Goal: Task Accomplishment & Management: Use online tool/utility

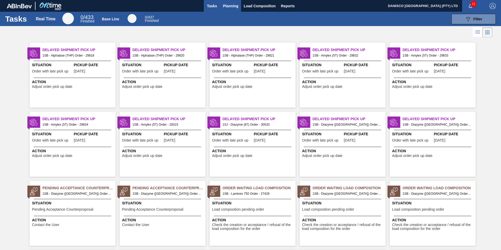
click at [232, 8] on span "Planning" at bounding box center [230, 6] width 15 height 6
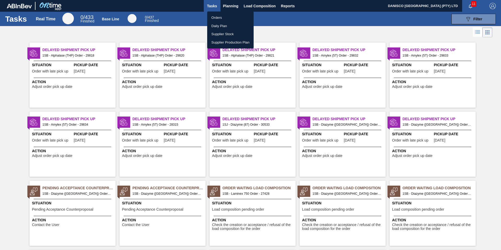
click at [222, 16] on li "Orders" at bounding box center [230, 18] width 46 height 8
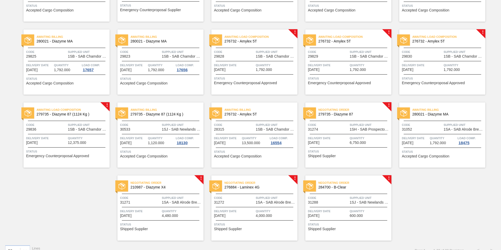
scroll to position [173, 0]
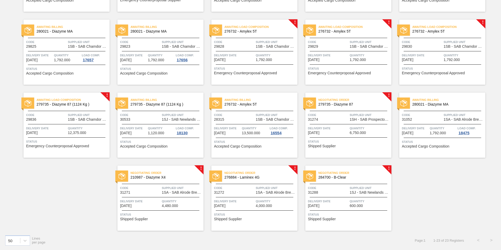
click at [328, 194] on div "Code 31288" at bounding box center [328, 189] width 40 height 9
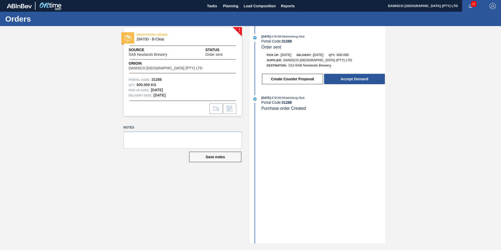
click at [64, 110] on div "! NEGOTIATING ORDER 284700 - B-Clear Source SAB Newlands Brewery Status Order s…" at bounding box center [250, 135] width 501 height 218
drag, startPoint x: 434, startPoint y: 100, endPoint x: 387, endPoint y: 123, distance: 52.2
click at [434, 100] on div "! NEGOTIATING ORDER 284700 - B-Clear Source SAB Newlands Brewery Status Order s…" at bounding box center [250, 135] width 501 height 218
click at [65, 92] on div "! NEGOTIATING ORDER 284700 - B-Clear Source SAB Newlands Brewery Status Order s…" at bounding box center [250, 135] width 501 height 218
click at [302, 79] on button "Create Counter Proposal" at bounding box center [292, 79] width 61 height 10
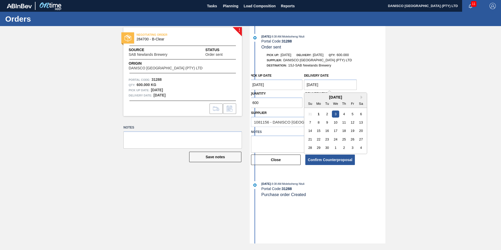
click at [336, 84] on Date "[DATE]" at bounding box center [330, 85] width 53 height 10
click at [338, 122] on div "10" at bounding box center [335, 122] width 7 height 7
type Date "[DATE]"
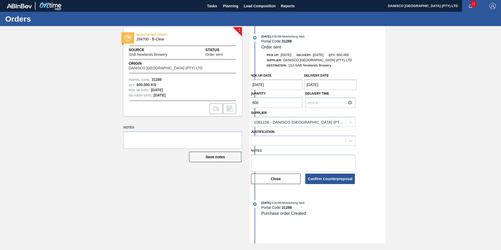
click at [281, 85] on Date "[DATE]" at bounding box center [276, 85] width 53 height 10
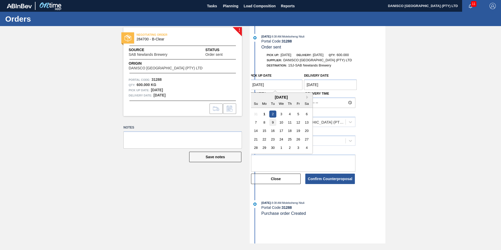
click at [274, 123] on div "9" at bounding box center [272, 122] width 7 height 7
type Date "[DATE]"
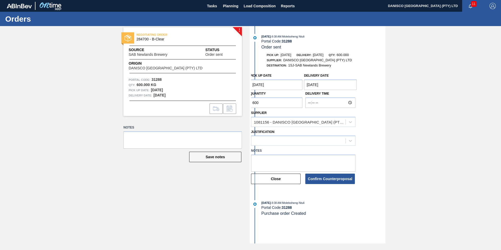
click at [461, 112] on div "! NEGOTIATING ORDER 284700 - B-Clear Source SAB Newlands Brewery Status Order s…" at bounding box center [250, 135] width 501 height 218
click at [278, 102] on input "600" at bounding box center [276, 103] width 53 height 10
type input "6"
type input "588"
click at [465, 91] on div "! NEGOTIATING ORDER 284700 - B-Clear Source SAB Newlands Brewery Status Order s…" at bounding box center [250, 135] width 501 height 218
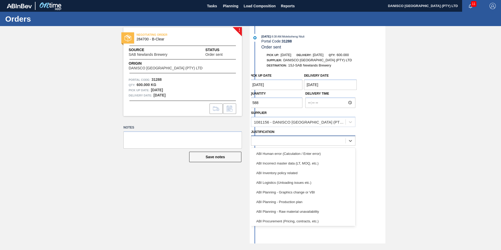
click at [282, 143] on div at bounding box center [298, 141] width 94 height 8
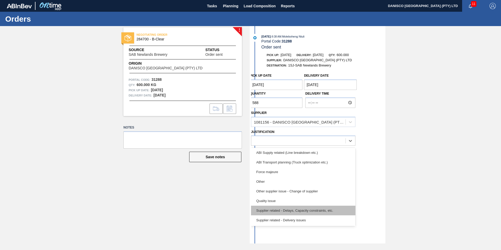
scroll to position [98, 0]
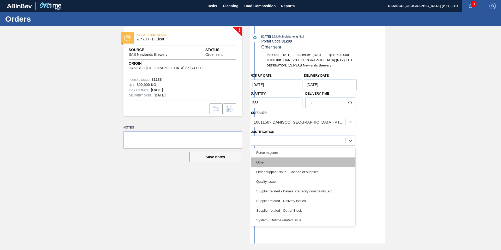
click at [302, 161] on div "Other" at bounding box center [303, 163] width 104 height 10
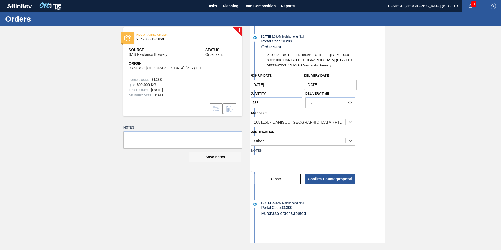
click at [426, 164] on div "! NEGOTIATING ORDER 284700 - B-Clear Source SAB Newlands Brewery Status Order s…" at bounding box center [250, 135] width 501 height 218
click at [325, 179] on button "Confirm Counterproposal" at bounding box center [330, 179] width 50 height 10
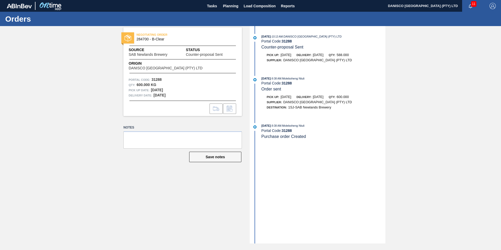
click at [96, 100] on div "NEGOTIATING ORDER 284700 - B-Clear Source SAB Newlands Brewery Status Counter-p…" at bounding box center [250, 135] width 501 height 218
click at [230, 4] on span "Planning" at bounding box center [230, 6] width 15 height 6
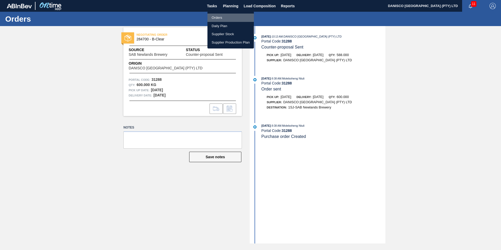
click at [221, 17] on li "Orders" at bounding box center [230, 18] width 46 height 8
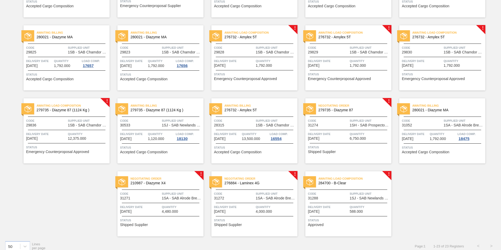
scroll to position [173, 0]
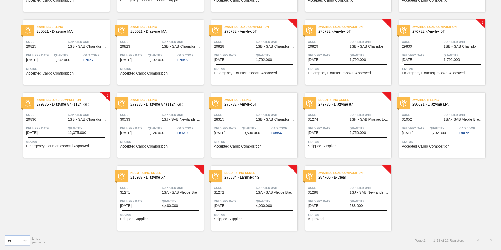
click at [329, 194] on div "Code 31288" at bounding box center [328, 189] width 40 height 9
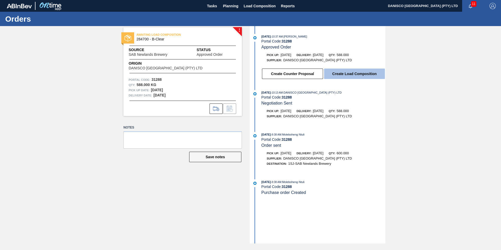
click at [352, 73] on button "Create Load Composition" at bounding box center [354, 74] width 61 height 10
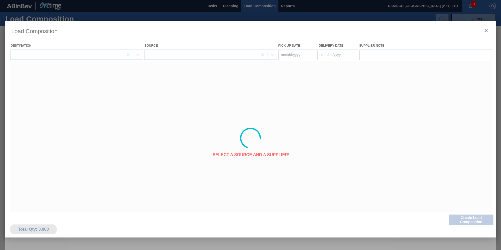
type Date "[DATE]"
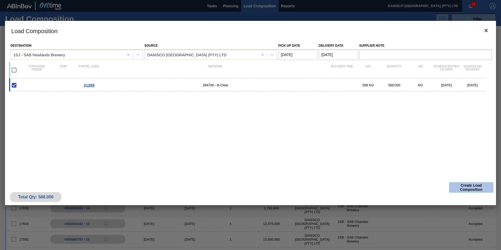
click at [462, 186] on button "Create Load Composition" at bounding box center [471, 187] width 44 height 10
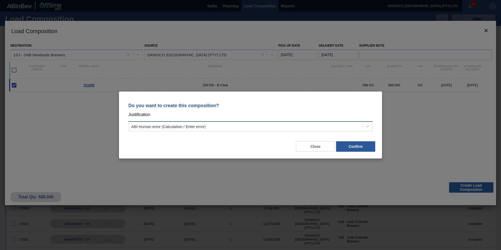
click at [178, 127] on div "ABI Human error (Calculation / Enter error)" at bounding box center [168, 126] width 74 height 4
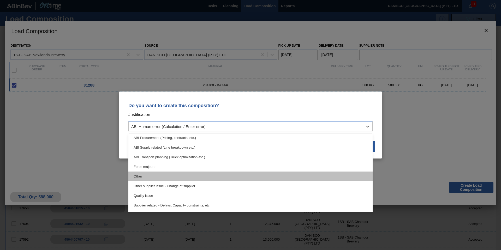
scroll to position [78, 0]
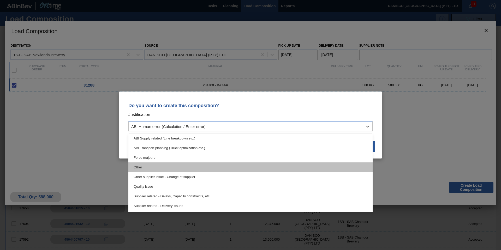
click at [172, 166] on div "Other" at bounding box center [250, 168] width 244 height 10
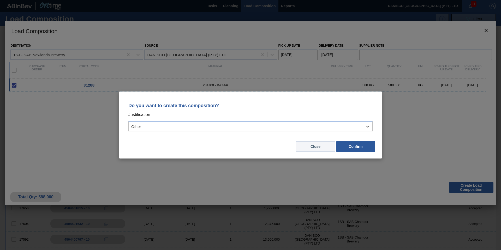
drag, startPoint x: 196, startPoint y: 145, endPoint x: 310, endPoint y: 148, distance: 113.8
click at [196, 145] on div "Close Confirm" at bounding box center [250, 144] width 250 height 18
click at [357, 147] on button "Confirm" at bounding box center [355, 146] width 39 height 10
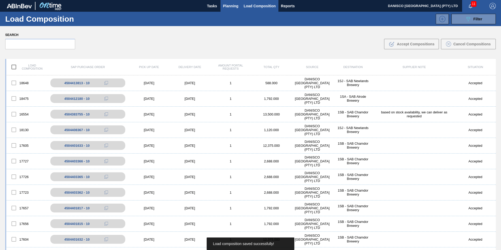
click at [230, 9] on span "Planning" at bounding box center [230, 6] width 15 height 6
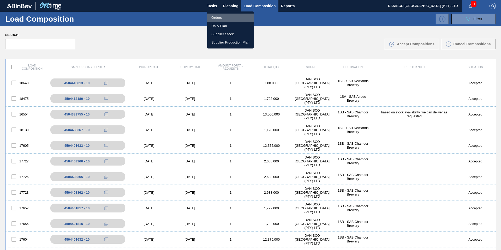
click at [216, 16] on li "Orders" at bounding box center [230, 18] width 46 height 8
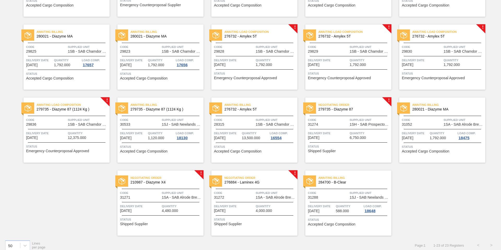
scroll to position [173, 0]
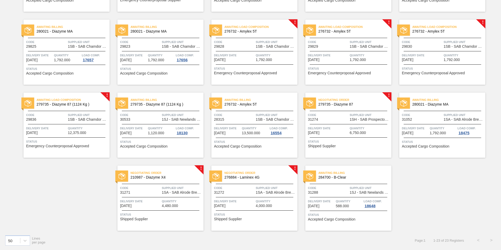
click at [322, 194] on div "Code 31288" at bounding box center [328, 189] width 40 height 9
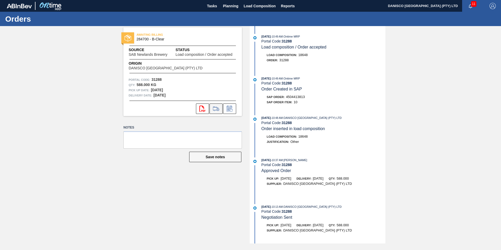
click at [217, 109] on icon at bounding box center [216, 109] width 8 height 6
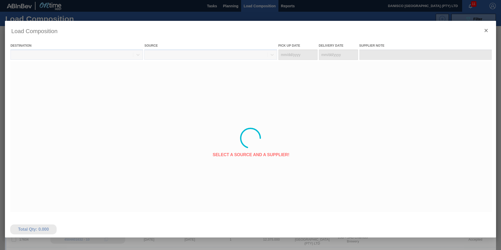
type Date "[DATE]"
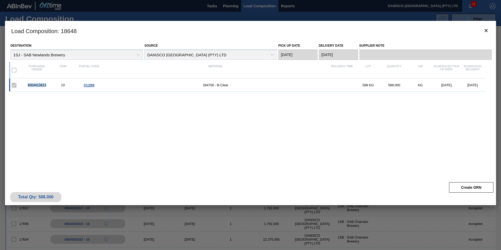
drag, startPoint x: 49, startPoint y: 85, endPoint x: 28, endPoint y: 86, distance: 21.2
click at [28, 86] on div "4504413813" at bounding box center [37, 85] width 26 height 4
copy div "4504413813"
drag, startPoint x: 121, startPoint y: 134, endPoint x: 498, endPoint y: 50, distance: 385.6
click at [132, 130] on div "4504413813 10 31288 284700 - B-Clear 588 KG 588.000 KG [DATE] [DATE]" at bounding box center [249, 126] width 481 height 95
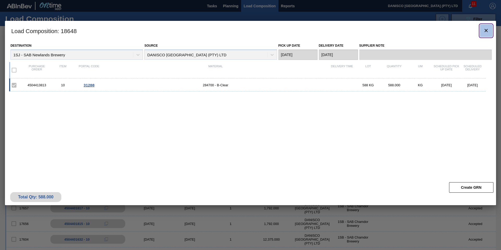
click at [489, 32] on icon "botão de ícone" at bounding box center [486, 30] width 6 height 6
